Goal: Information Seeking & Learning: Learn about a topic

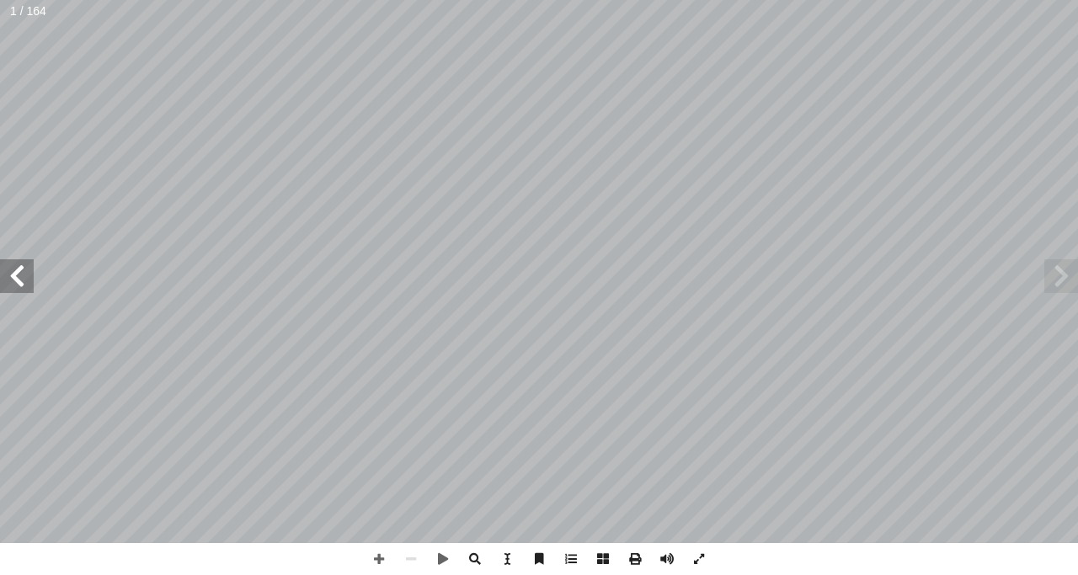
click at [19, 275] on span at bounding box center [17, 276] width 34 height 34
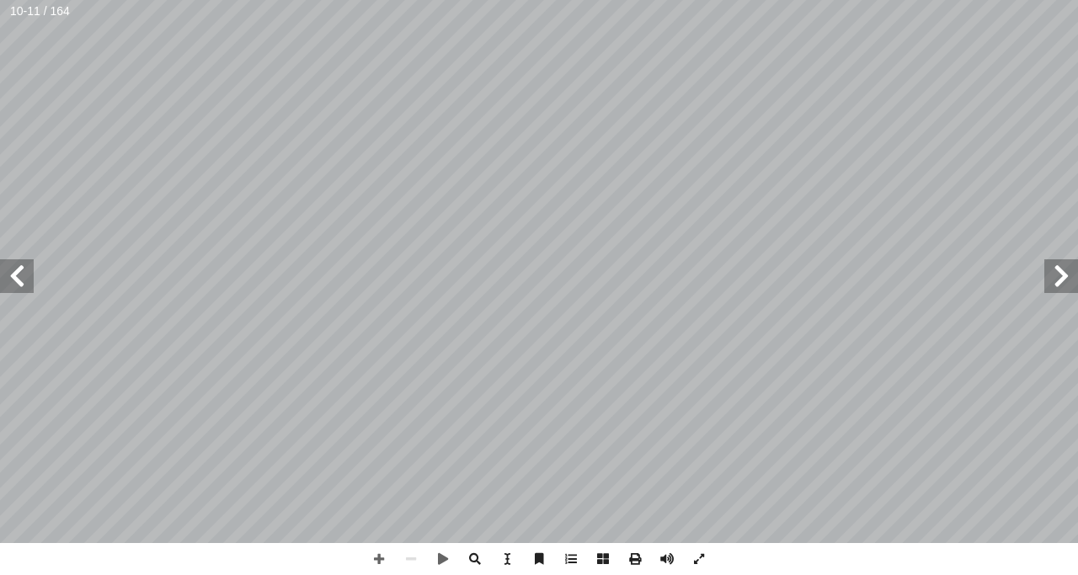
click at [1065, 280] on span at bounding box center [1061, 276] width 34 height 34
click at [19, 279] on span at bounding box center [17, 276] width 34 height 34
click at [1056, 275] on span at bounding box center [1061, 276] width 34 height 34
click at [26, 290] on span at bounding box center [17, 276] width 34 height 34
click at [590, 0] on html "الصفحة الرئيسية الصف الأول الصف الثاني الصف الثالث الصف الرابع الصف الخامس الصف…" at bounding box center [539, 76] width 1078 height 153
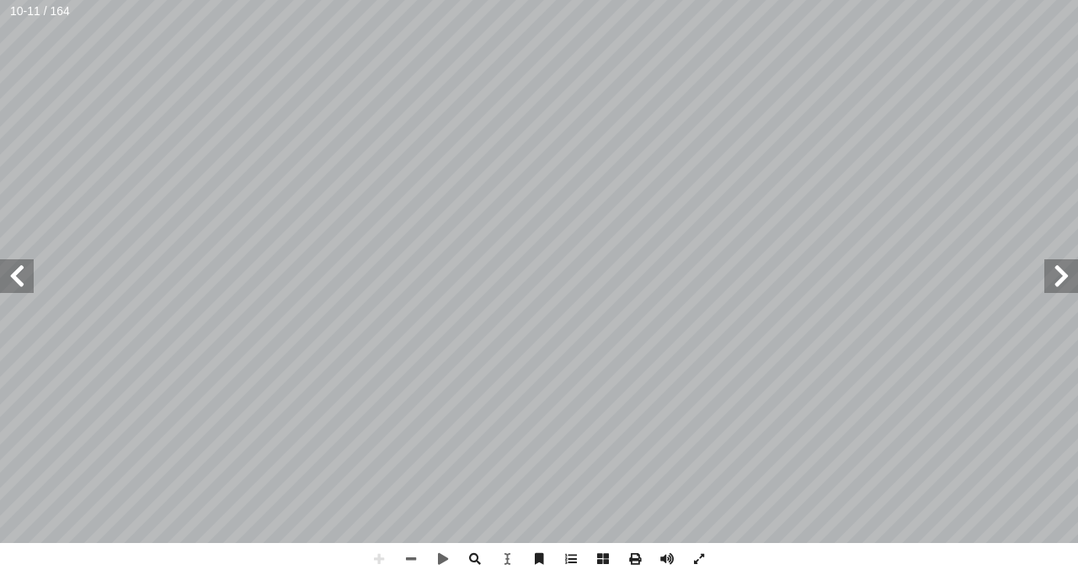
click at [894, 565] on div "٦ : ُ ش ِ ناق ُ ن َ ، و َ ة َ ح ْ و َّ الل ُ ل َّ م أ ا َ ت َ ن ٧ 10-11 / 164" at bounding box center [539, 287] width 1078 height 575
click at [20, 264] on span at bounding box center [17, 276] width 34 height 34
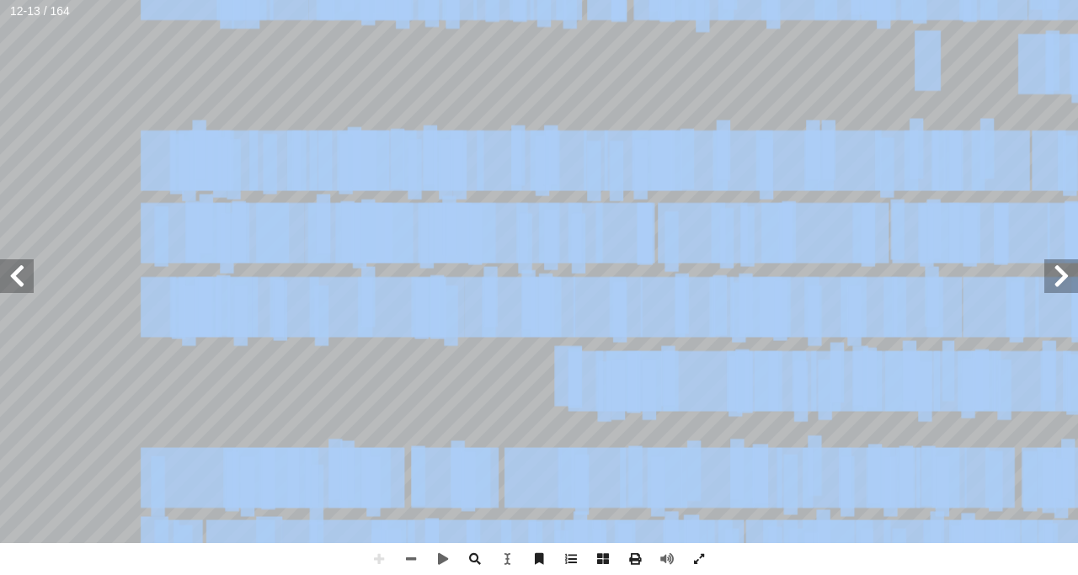
click at [362, 553] on div "٨ تي َ م ِّ ل َ ع ُ م ِ ل ُ ل ْ ض َ الف : أ ا َ ر ْ ق َ ن � ل َ و ، َ ر َ خ آ ا…" at bounding box center [539, 287] width 1078 height 575
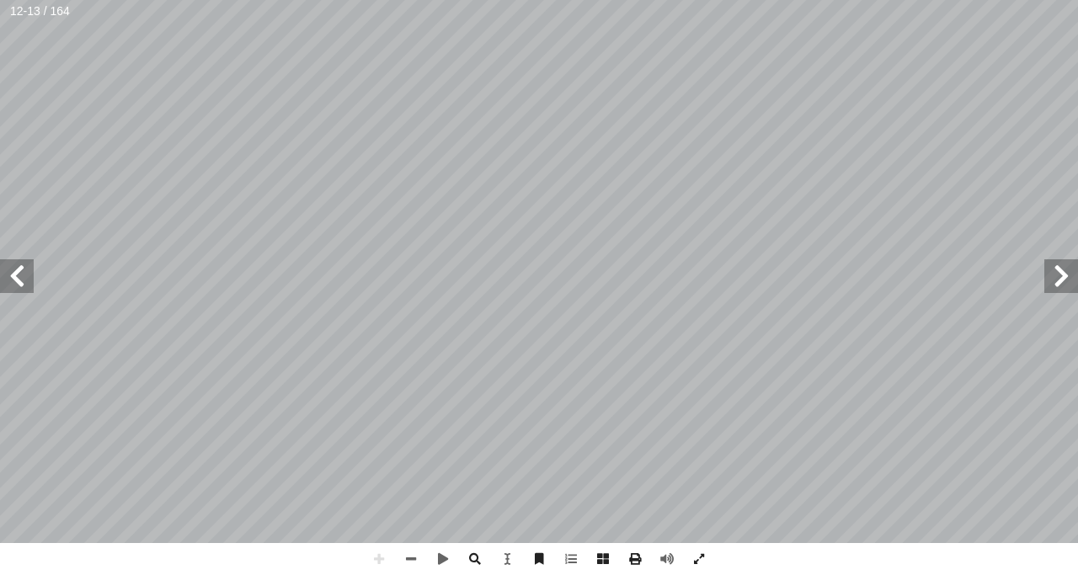
click at [617, 153] on html "الصفحة الرئيسية الصف الأول الصف الثاني الصف الثالث الصف الرابع الصف الخامس الصف…" at bounding box center [539, 76] width 1078 height 153
